Goal: Task Accomplishment & Management: Manage account settings

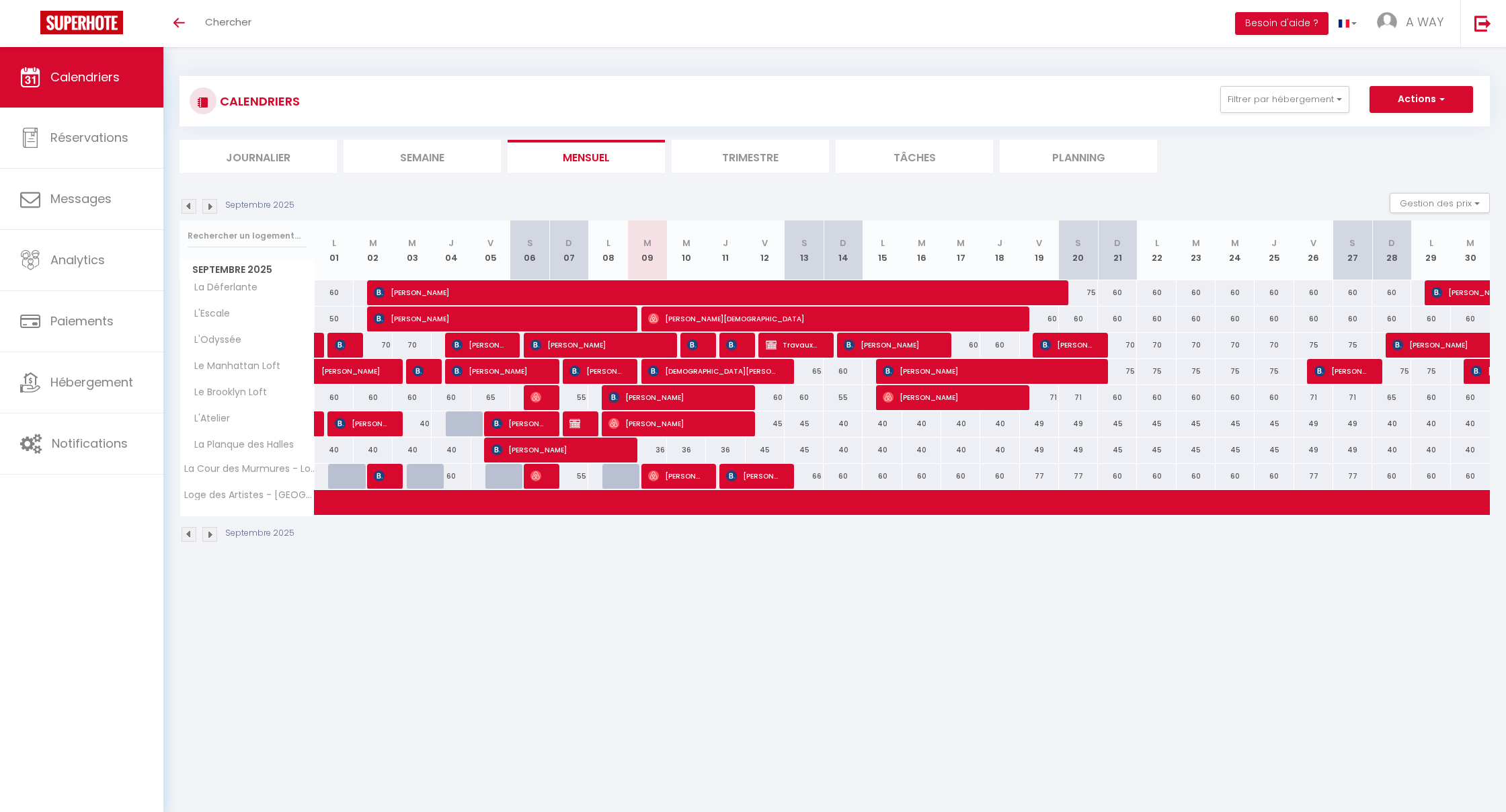
click at [669, 475] on span "[PERSON_NAME]" at bounding box center [674, 476] width 52 height 26
select select "OK"
select select "0"
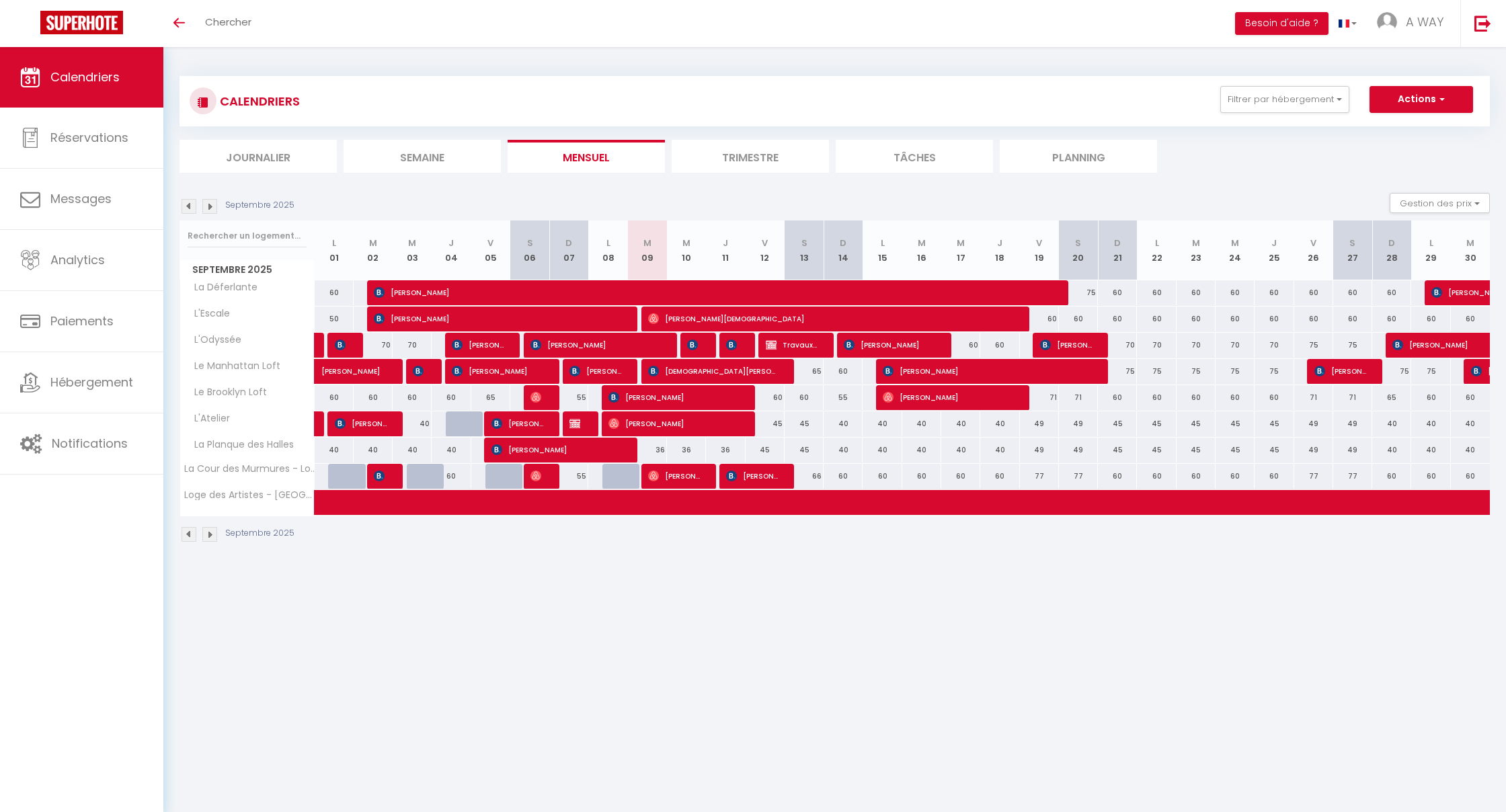
select select "1"
select select
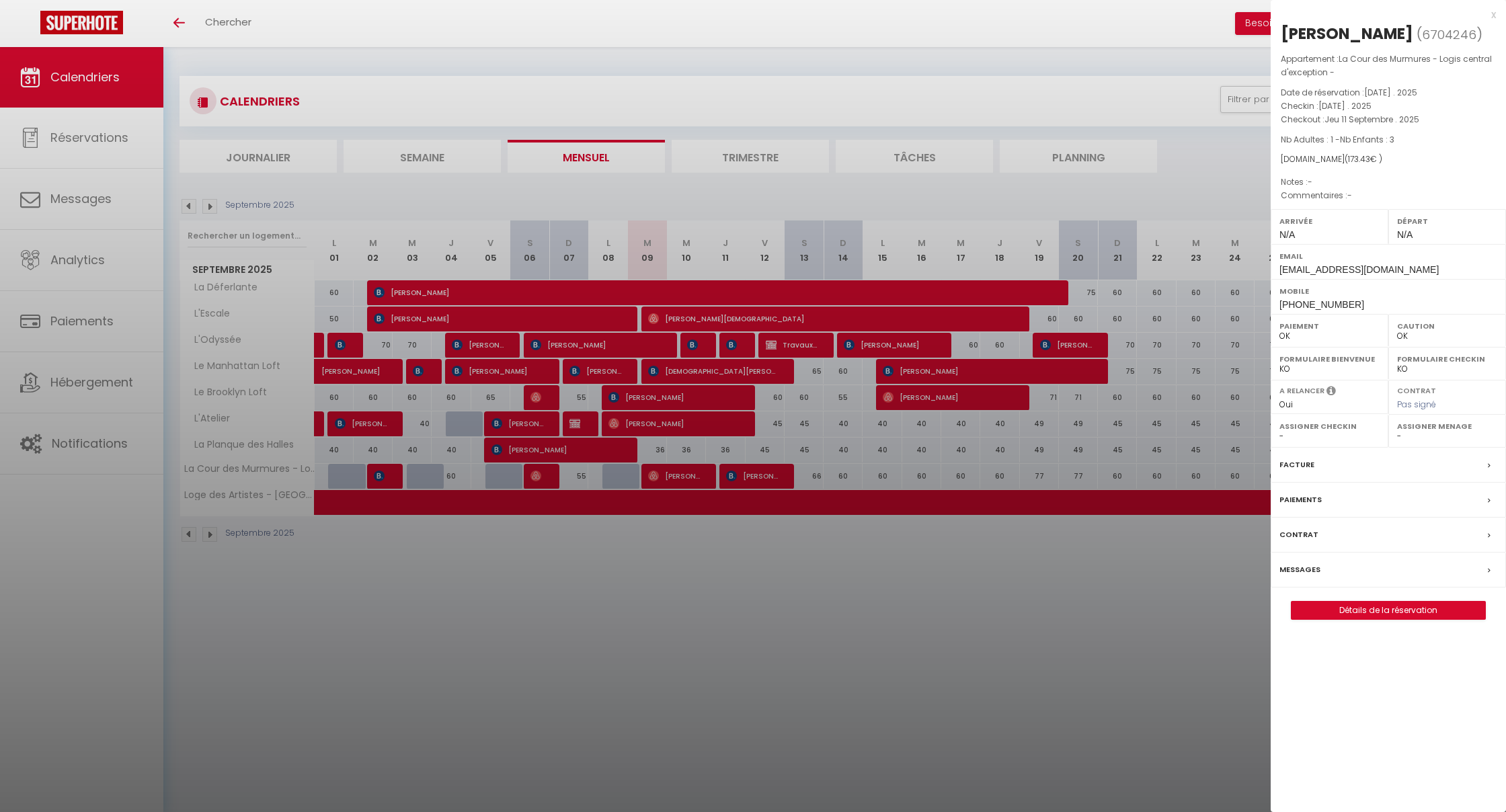
click at [1298, 533] on label "Contrat" at bounding box center [1299, 534] width 39 height 14
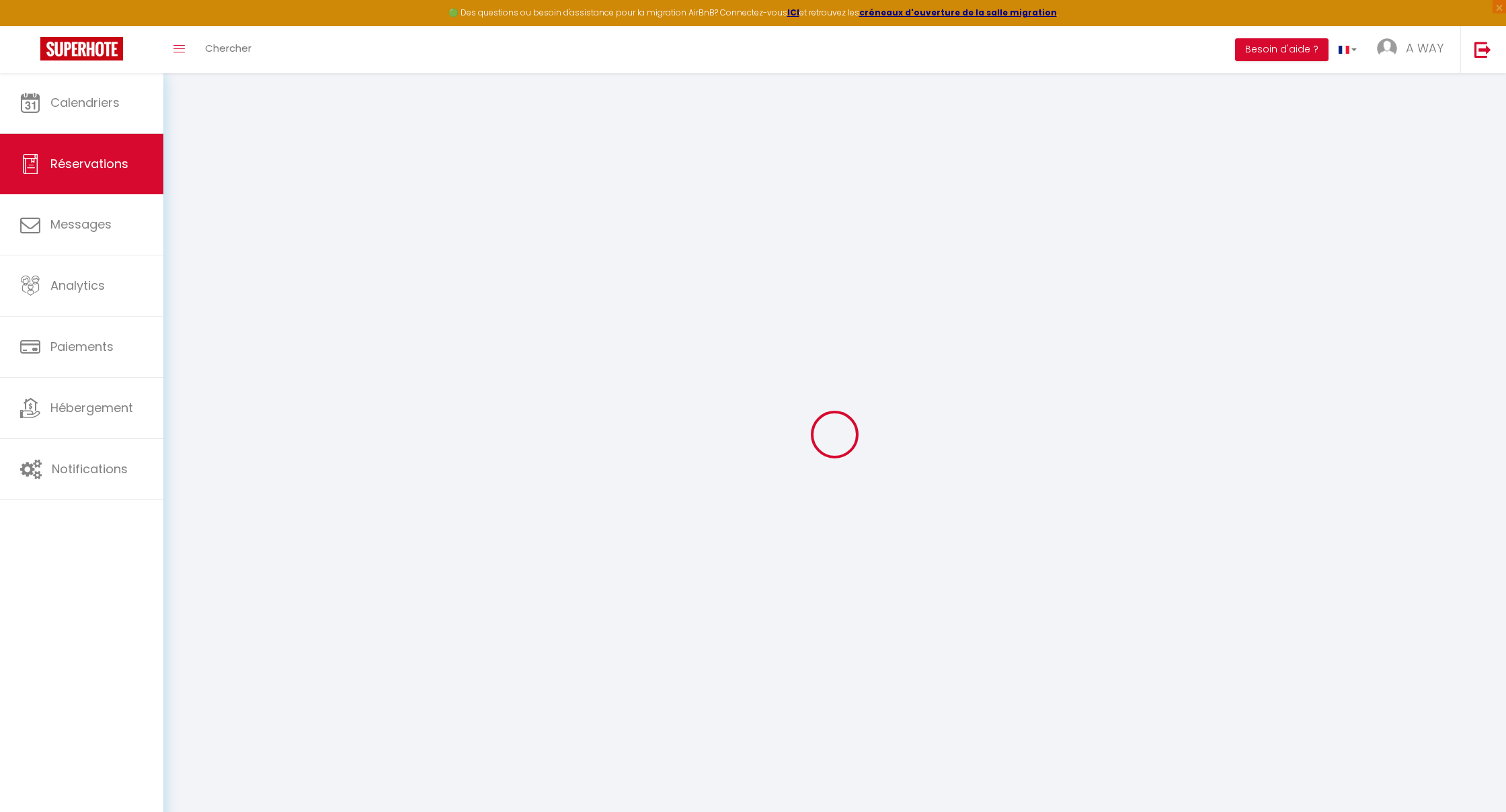
select select
checkbox input "false"
select select
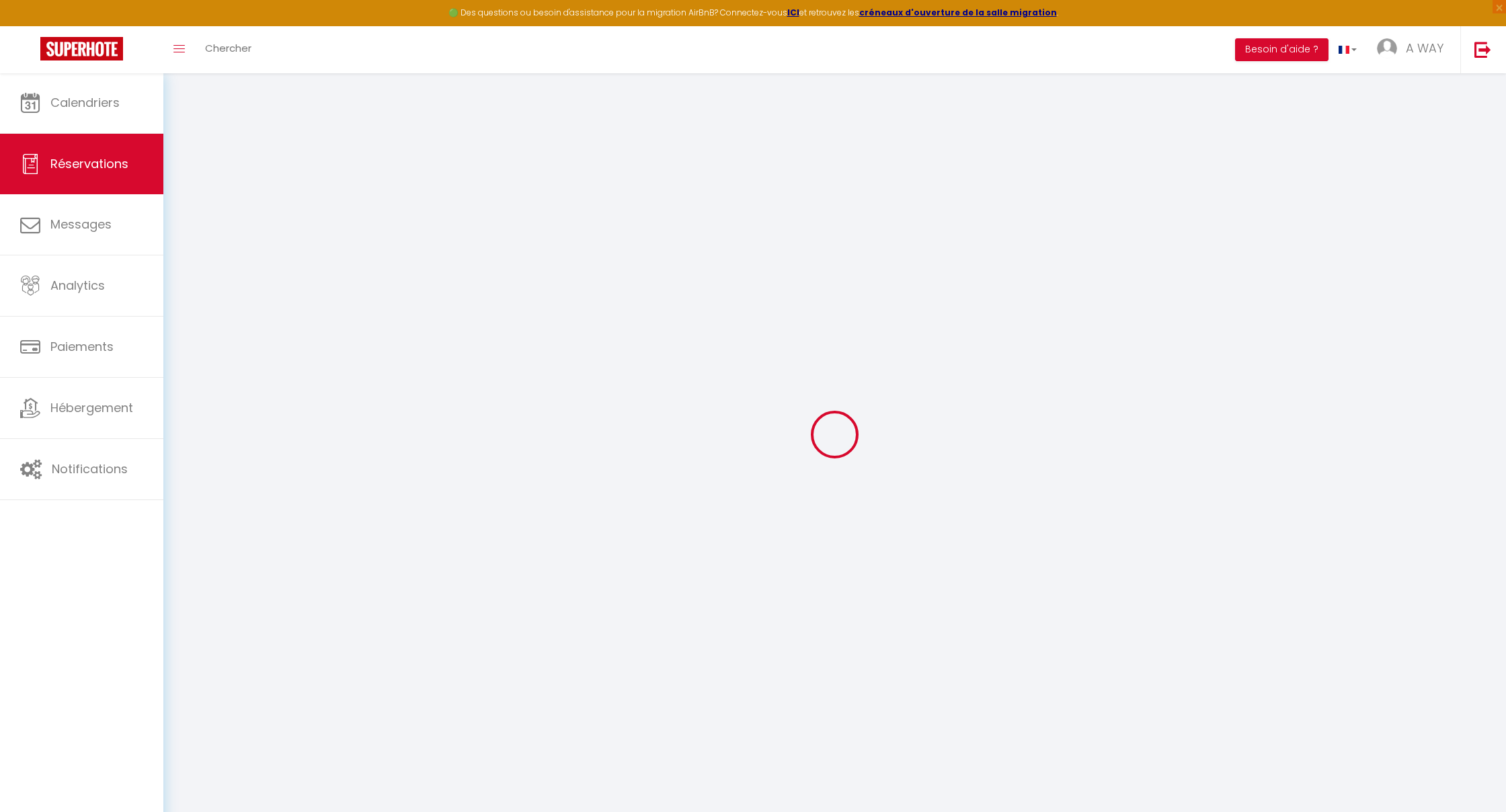
select select
checkbox input "false"
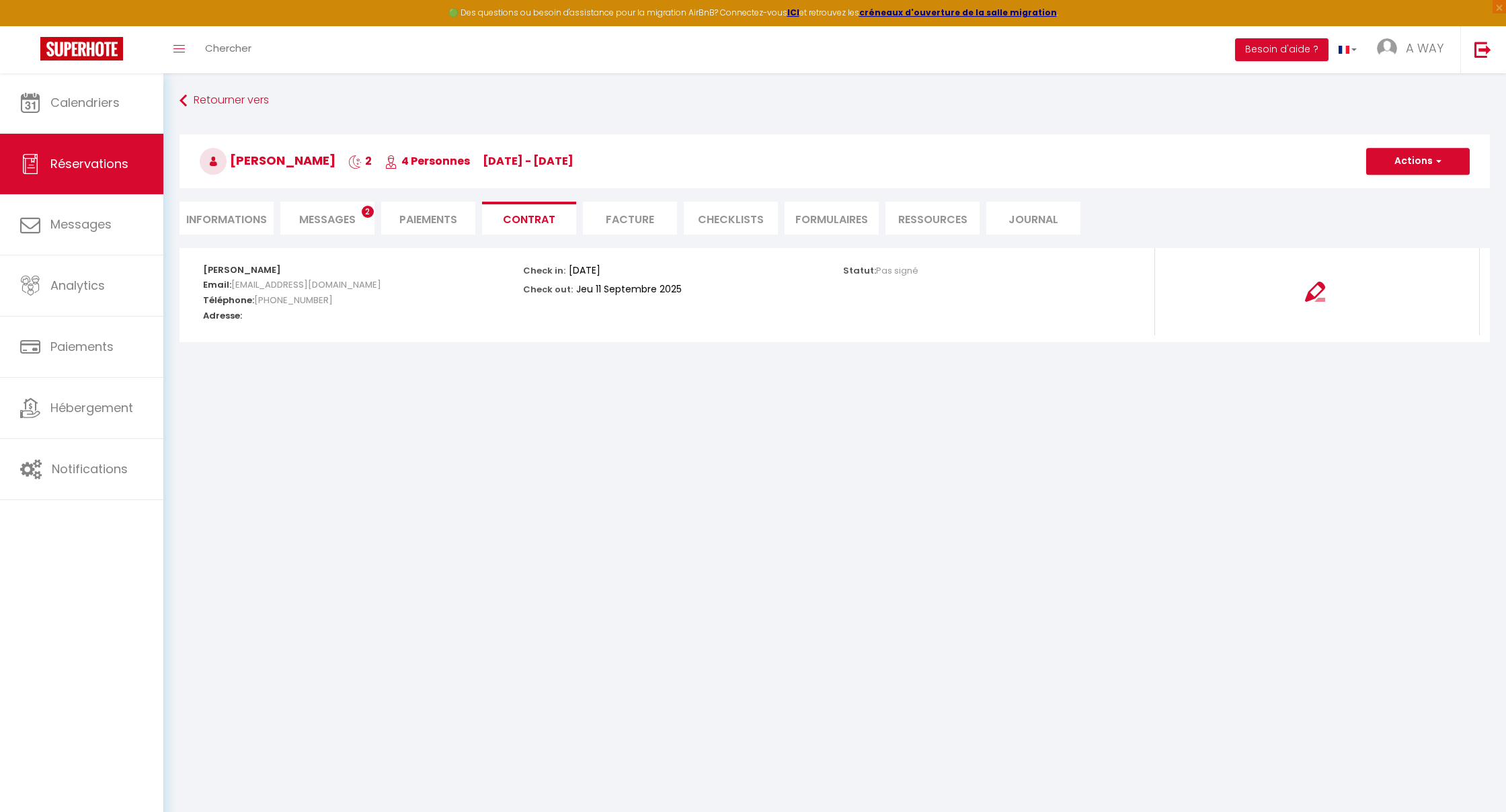
click at [246, 220] on li "Informations" at bounding box center [226, 218] width 94 height 33
select select
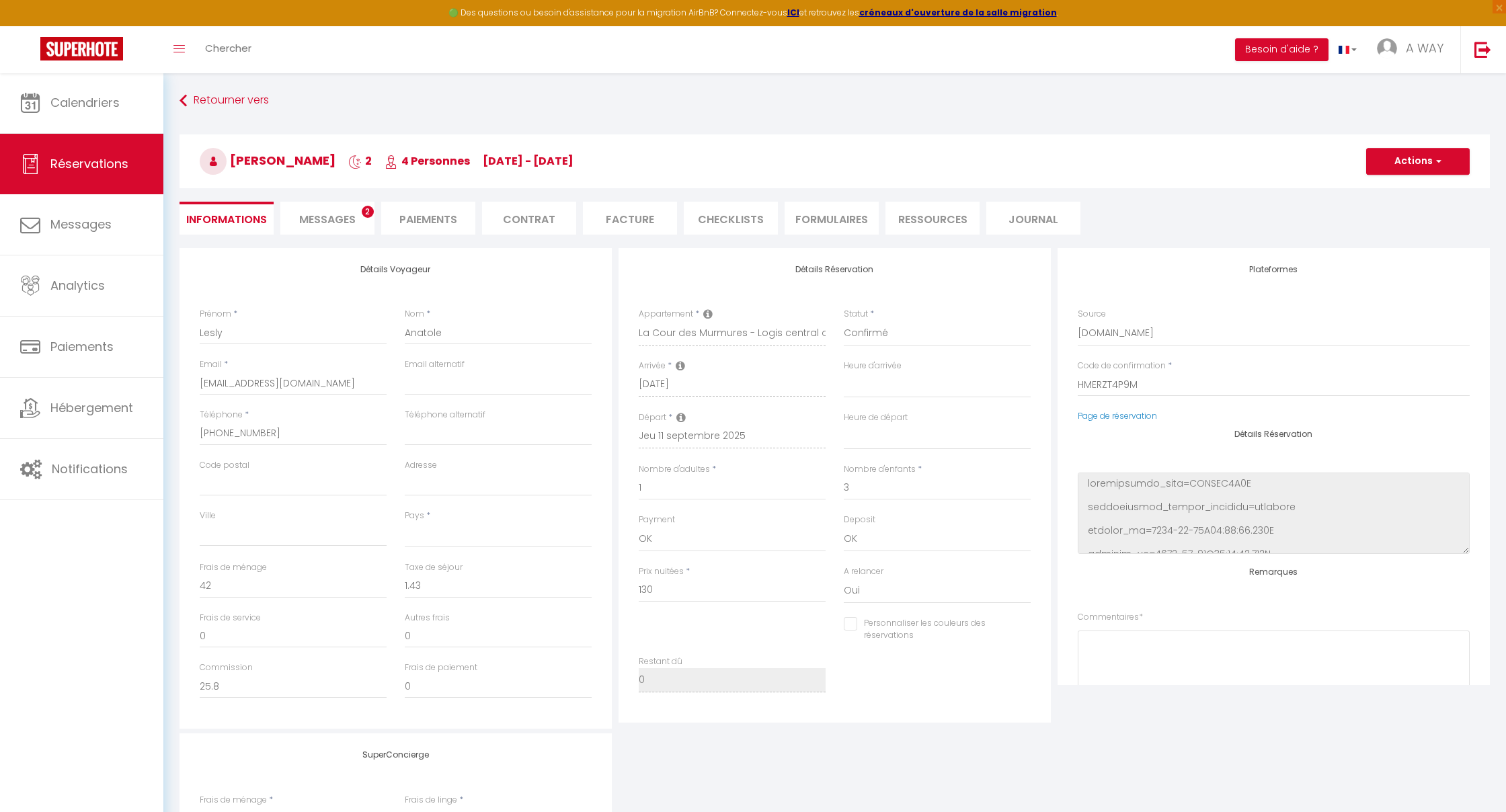
click at [325, 220] on span "Messages" at bounding box center [328, 219] width 57 height 15
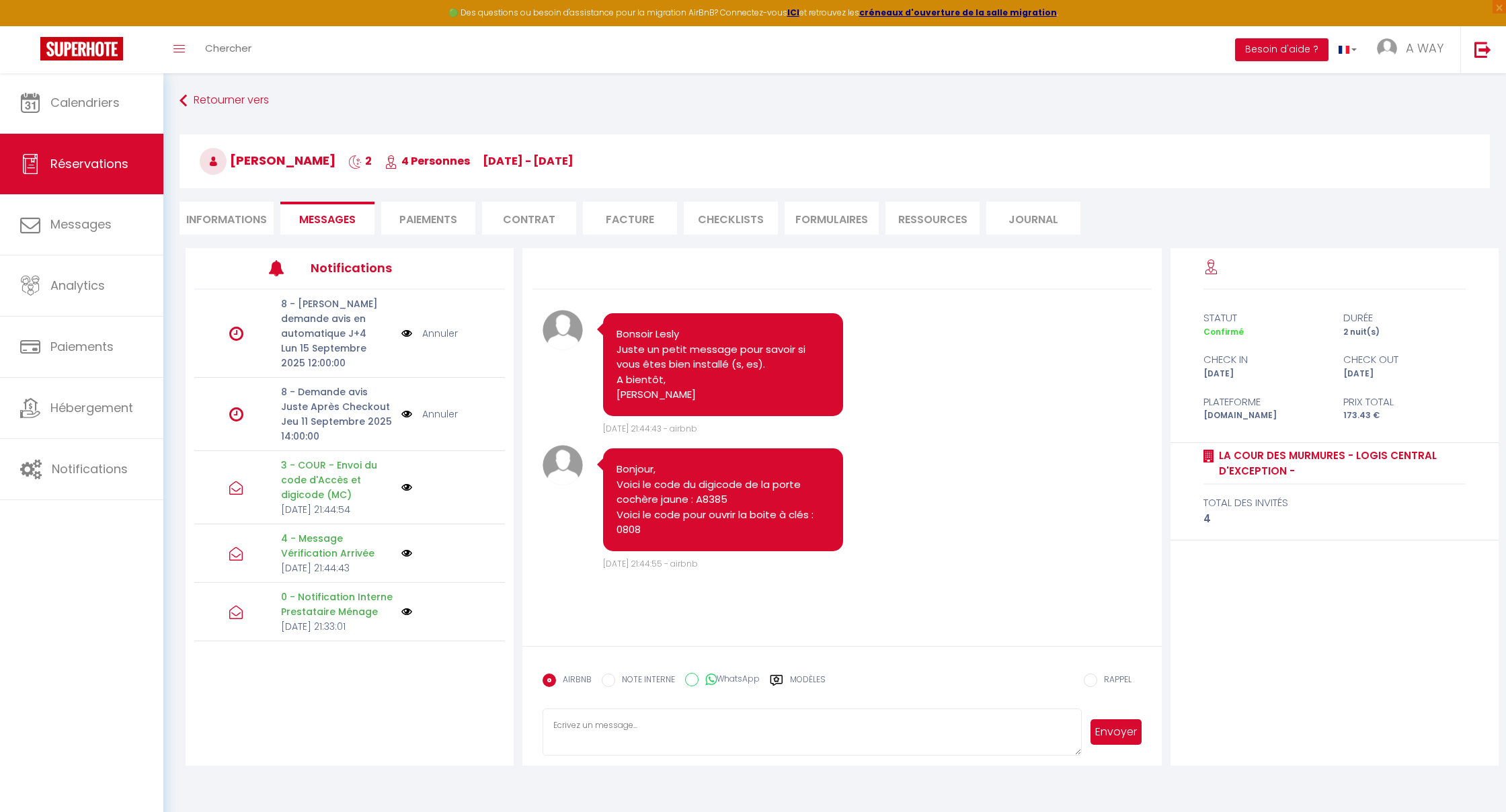
click at [741, 676] on label "WhatsApp" at bounding box center [729, 680] width 61 height 15
click at [698, 676] on input "WhatsApp" at bounding box center [692, 680] width 14 height 14
radio input "true"
radio input "false"
click at [810, 681] on label "Modèles" at bounding box center [808, 684] width 36 height 23
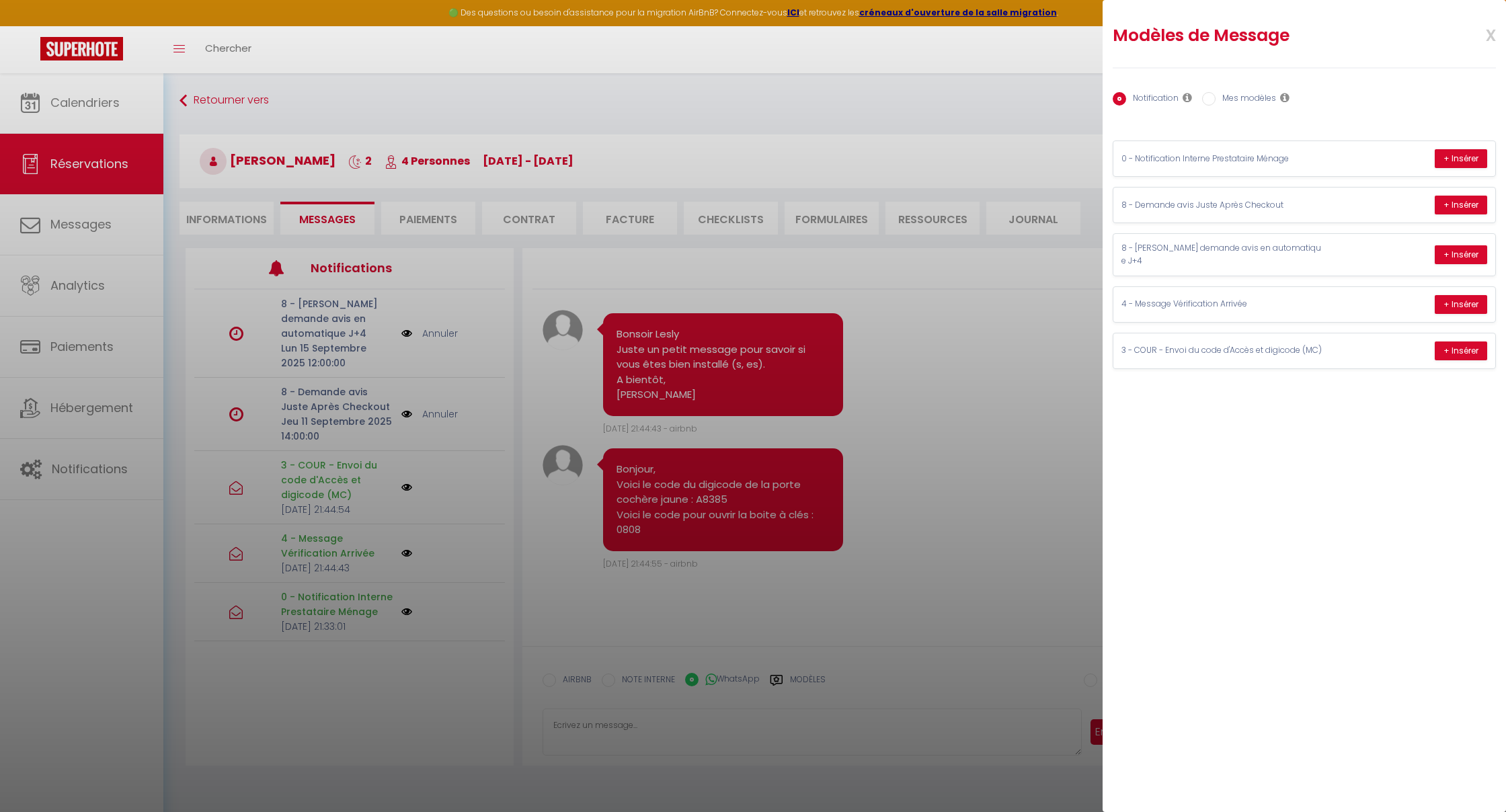
click at [1248, 96] on label "Mes modèles" at bounding box center [1246, 99] width 61 height 15
click at [1216, 96] on input "Mes modèles" at bounding box center [1209, 98] width 14 height 14
radio input "true"
radio input "false"
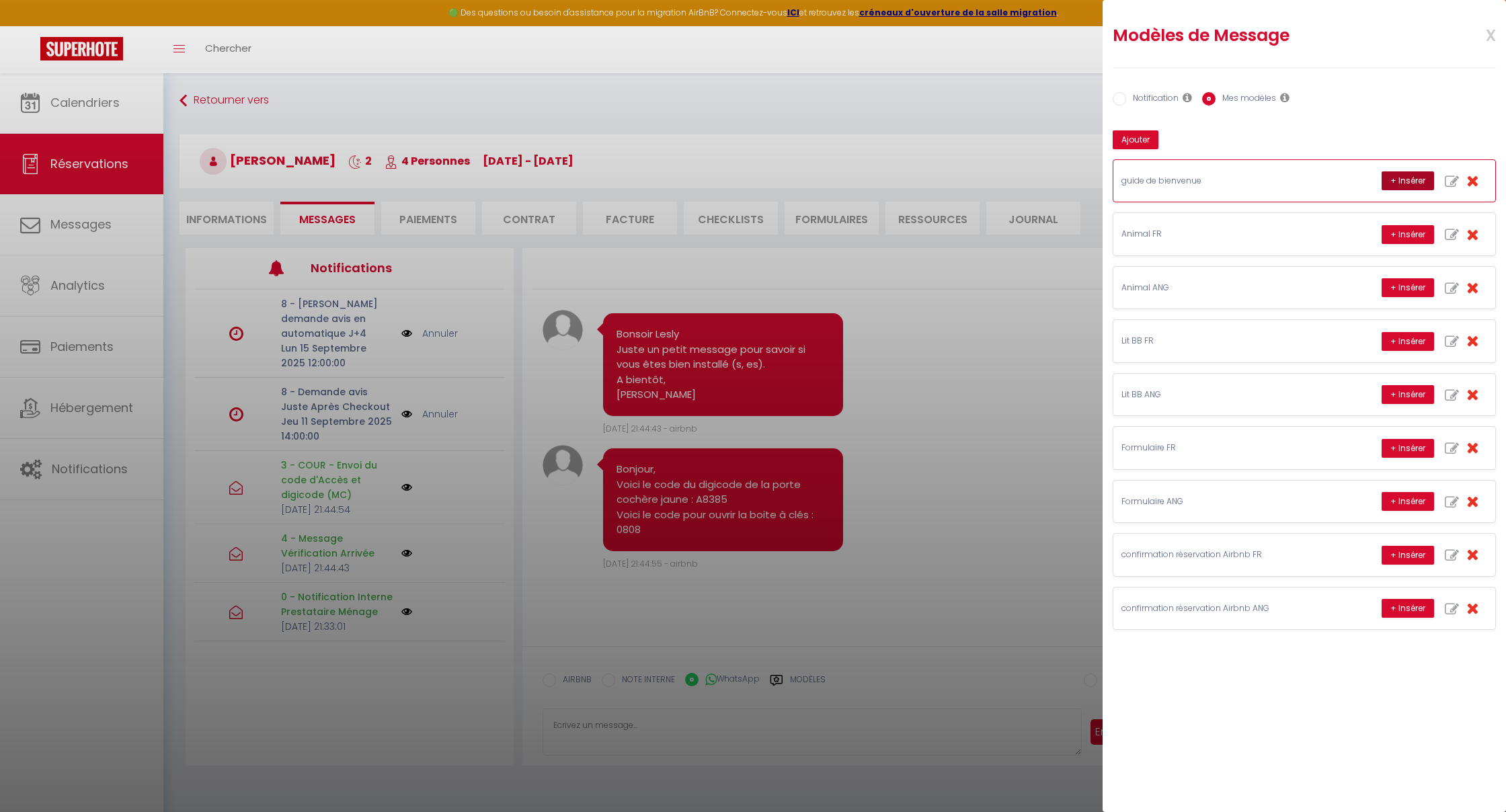
click at [1416, 176] on button "+ Insérer" at bounding box center [1407, 180] width 52 height 19
type textarea "Je vous remercie pour votre réservation et vous invite à consulter notre Guide …"
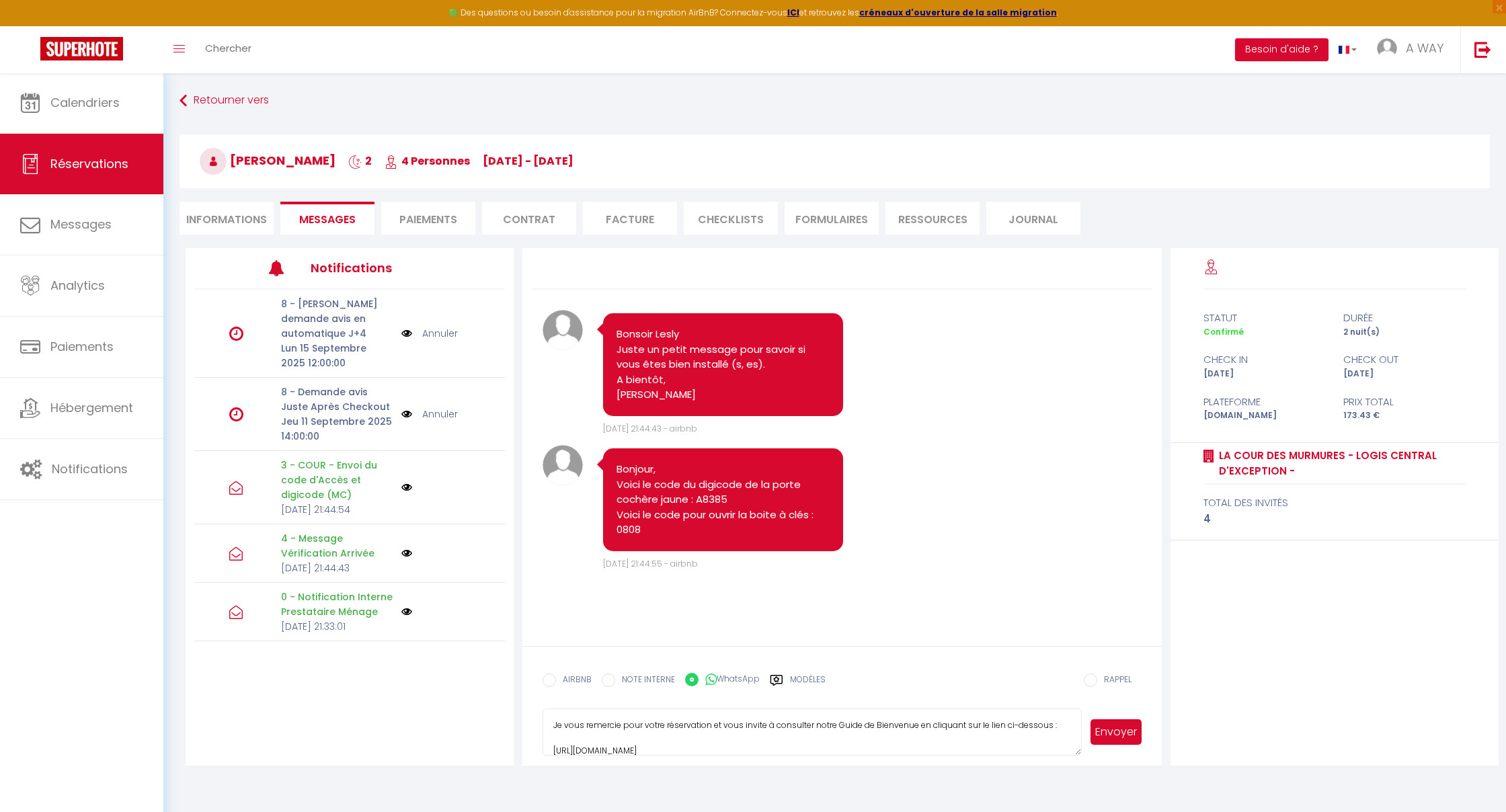
click at [1118, 736] on button "Envoyer" at bounding box center [1116, 732] width 51 height 26
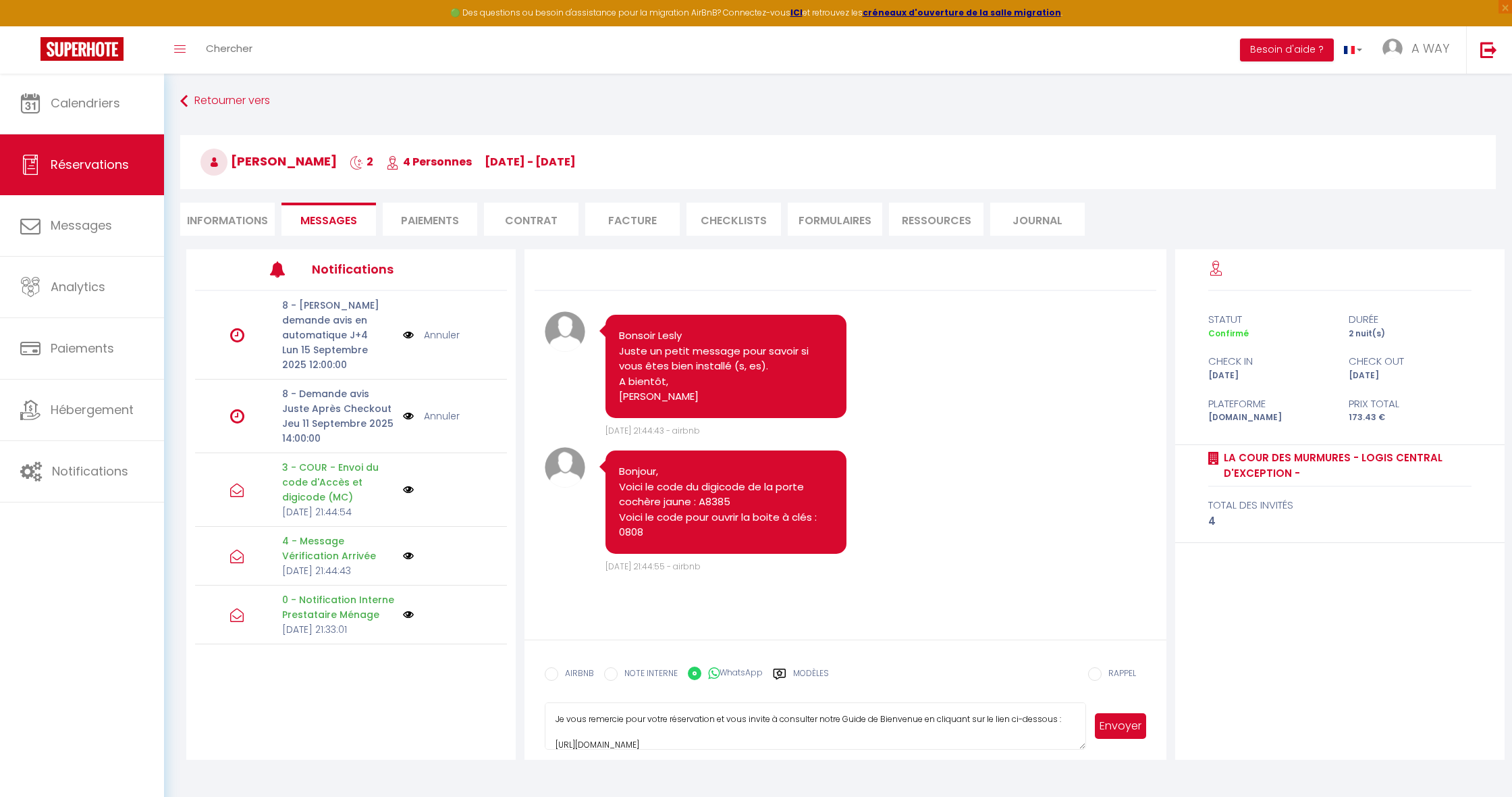
click at [220, 224] on li "Informations" at bounding box center [227, 219] width 95 height 33
select select
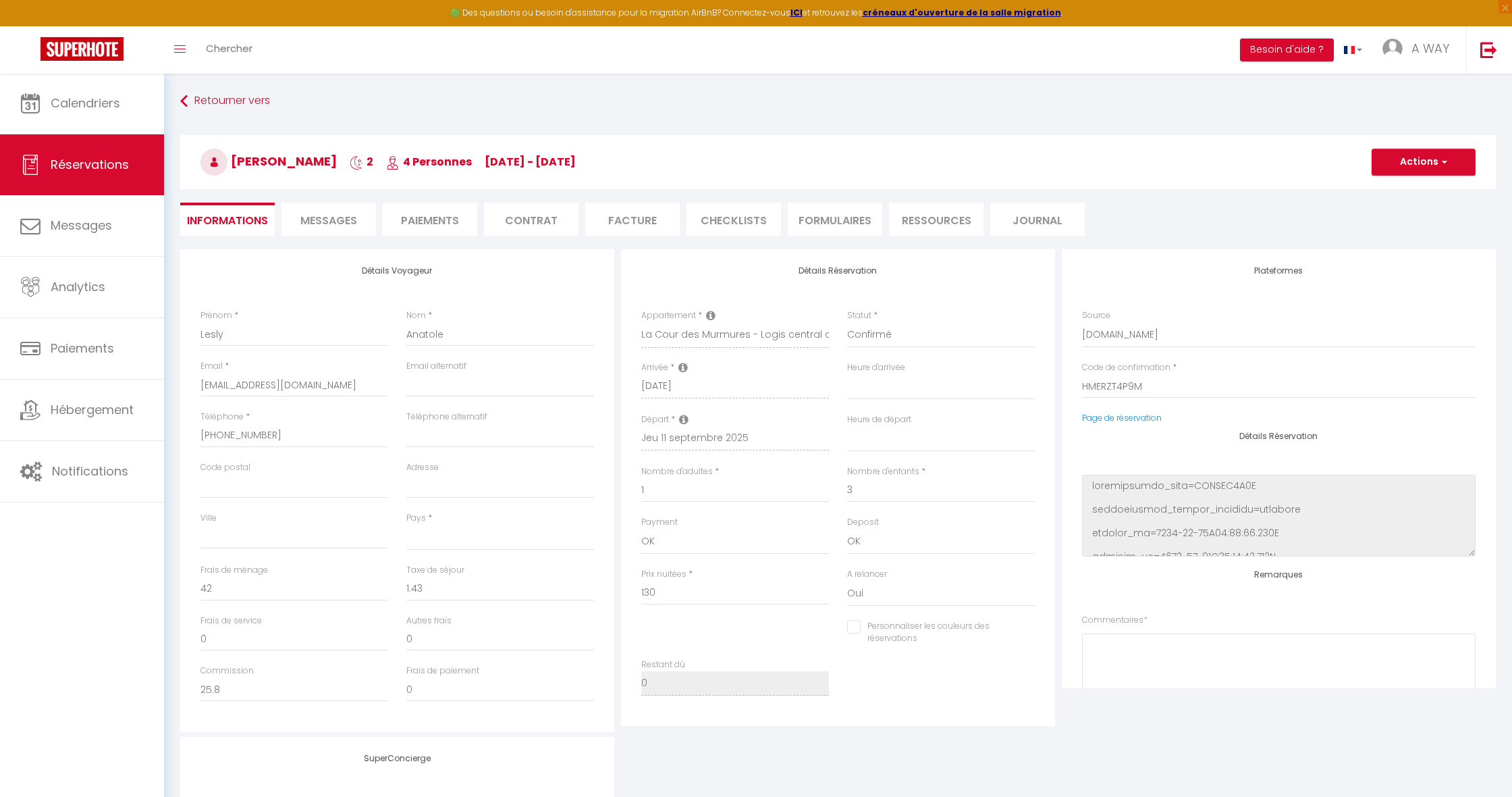
select select
checkbox input "false"
select select
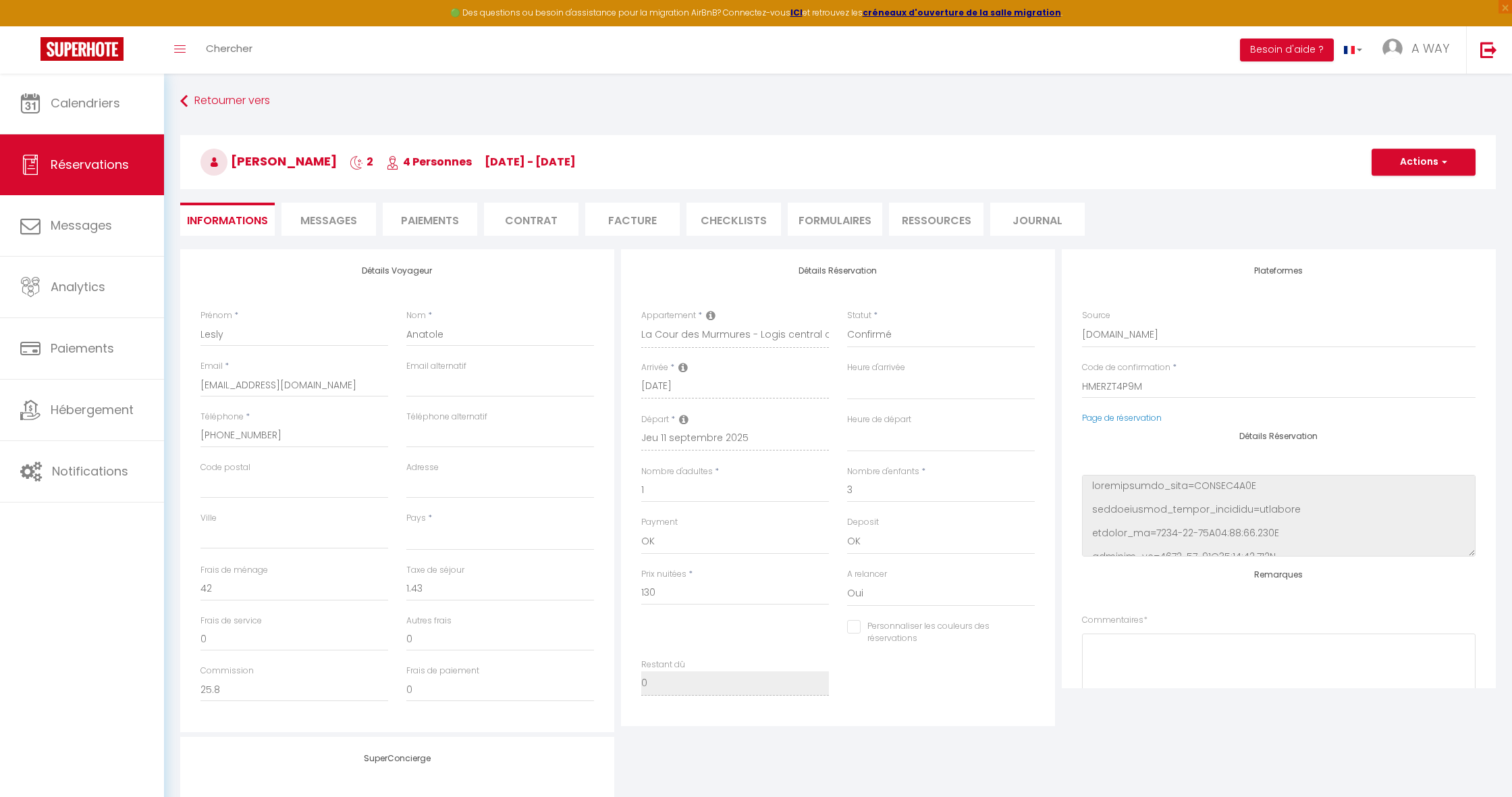
select select
checkbox input "false"
click at [435, 219] on li "Paiements" at bounding box center [430, 219] width 95 height 33
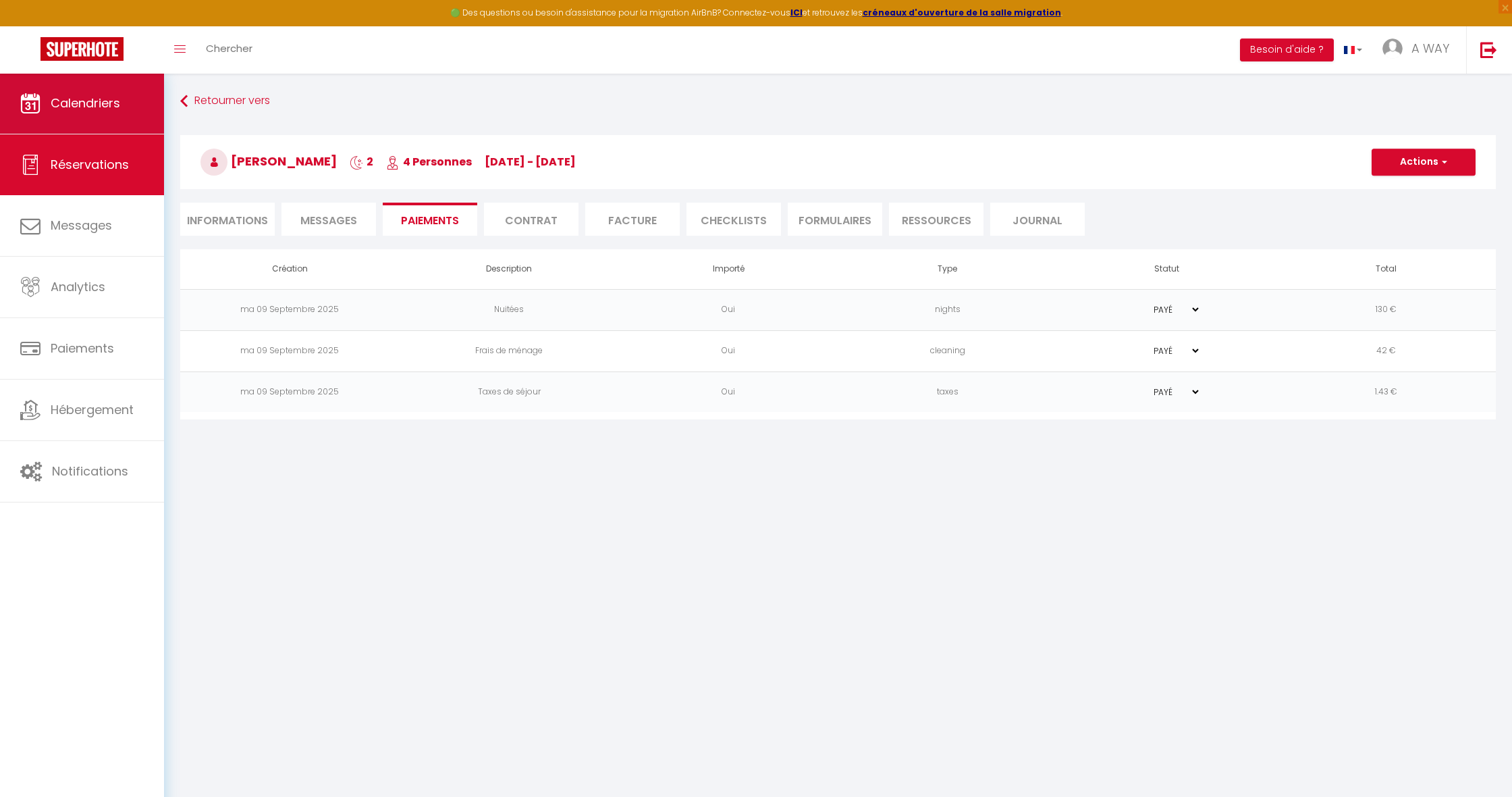
click at [85, 109] on span "Calendriers" at bounding box center [85, 103] width 70 height 17
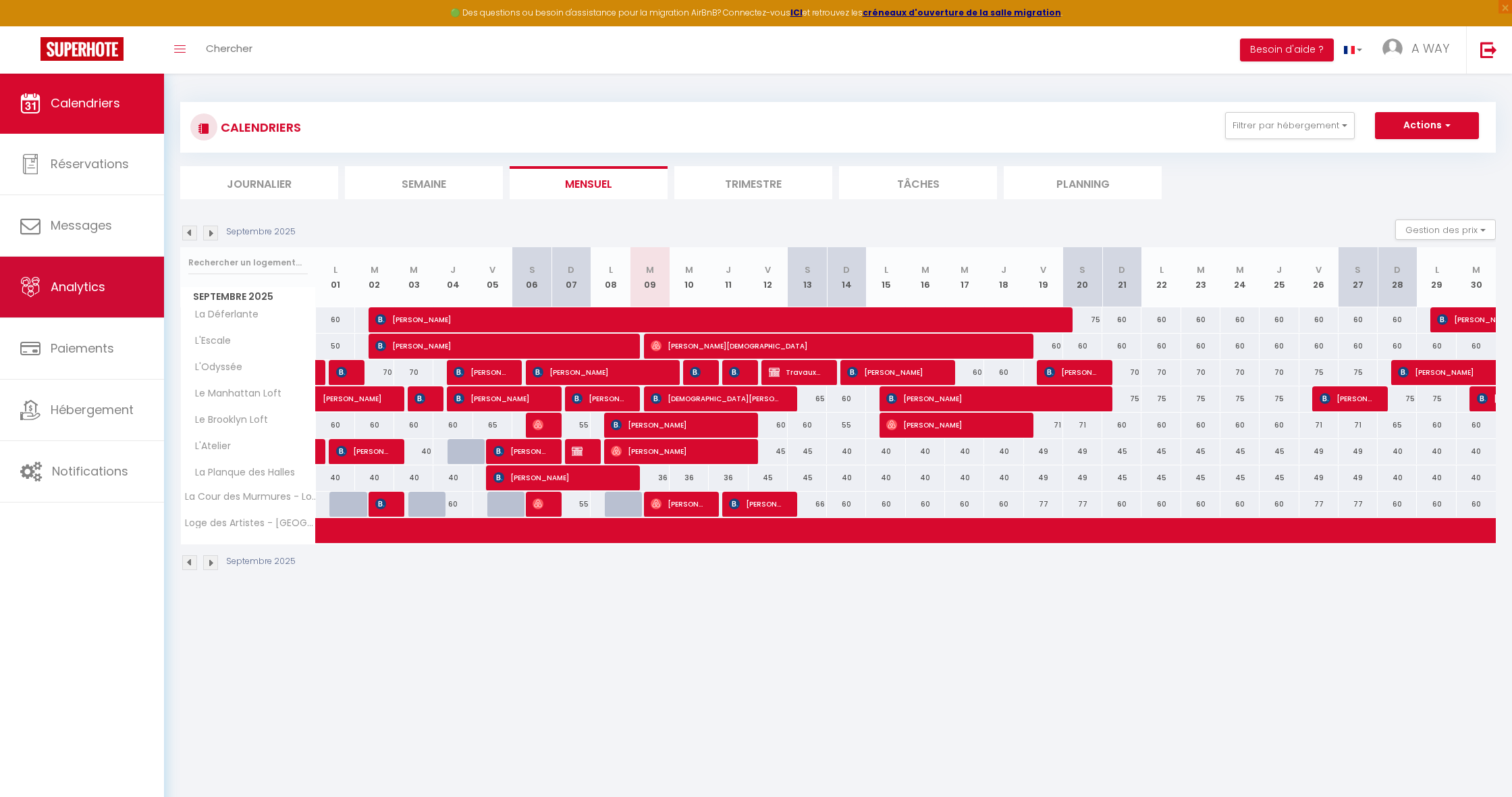
click at [86, 294] on span "Analytics" at bounding box center [77, 286] width 54 height 17
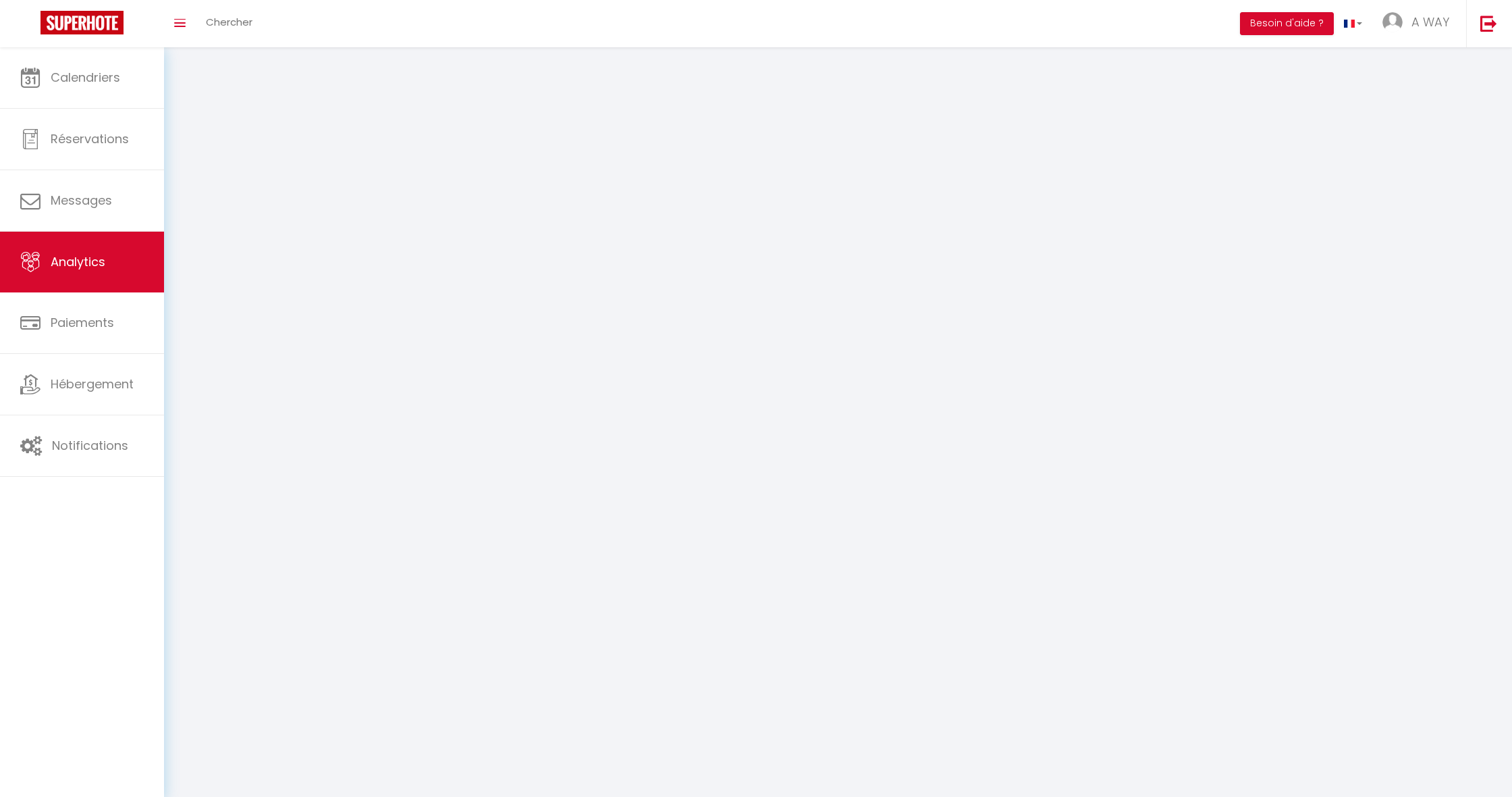
select select "2025"
select select "9"
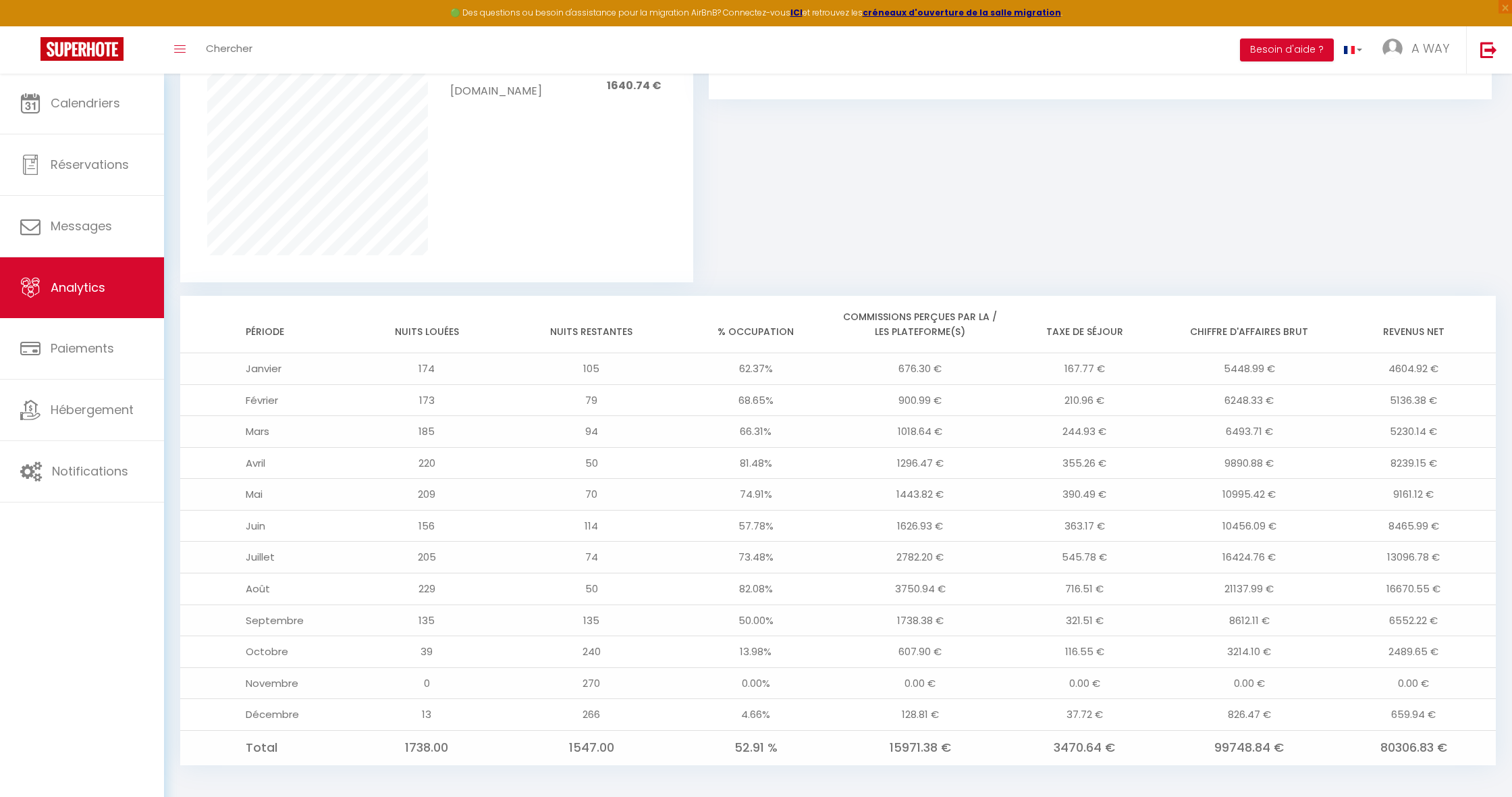
scroll to position [911, 0]
click at [95, 101] on span "Calendriers" at bounding box center [85, 103] width 70 height 17
